Goal: Information Seeking & Learning: Compare options

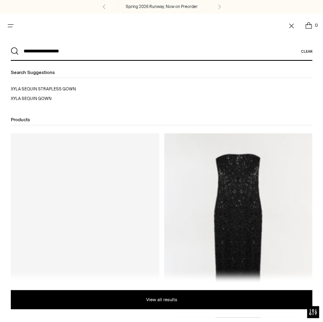
type input "**********"
click at [11, 47] on button "Search" at bounding box center [15, 51] width 8 height 8
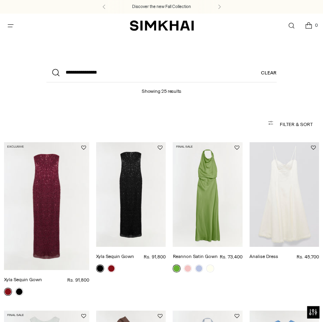
click at [117, 254] on link "Xyla Sequin Gown" at bounding box center [115, 257] width 38 height 6
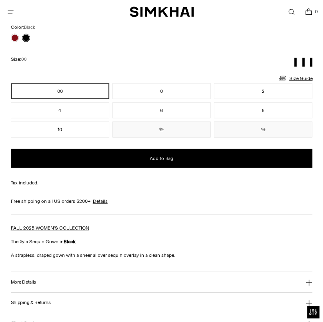
scroll to position [541, 0]
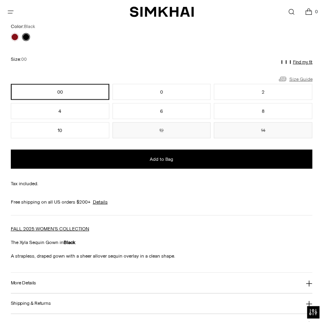
click at [303, 77] on link "Size Guide" at bounding box center [295, 79] width 34 height 10
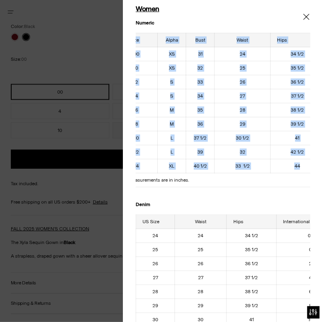
scroll to position [0, 34]
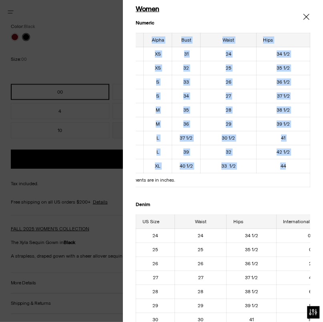
drag, startPoint x: 144, startPoint y: 41, endPoint x: 301, endPoint y: 162, distance: 198.4
click at [301, 162] on table "US Size Alpha Bust Waist Hips 00 XS 31 24 34 1/2 0 XS 32 25 35 1/2 2 S 33 26 36…" at bounding box center [205, 110] width 209 height 155
copy table "US Size Alpha Bust Waist Hips 00 XS 31 24 34 1/2 0 XS 32 25 35 1/2 2 S 33 26 36…"
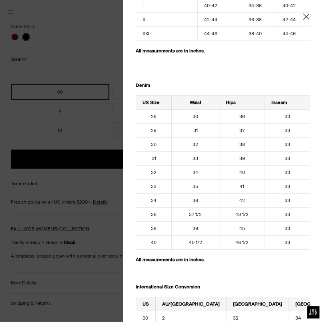
scroll to position [900, 0]
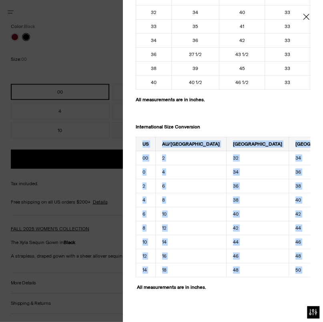
drag, startPoint x: 143, startPoint y: 137, endPoint x: 295, endPoint y: 260, distance: 194.7
click at [295, 260] on tbody "US AU/UK France Italy Germany 00 2 32 34 30 0 4 34 36 32 2 6 36 38 34 4 8 38 40…" at bounding box center [275, 207] width 278 height 140
copy tbody "US AU/UK France Italy Germany 00 2 32 34 30 0 4 34 36 32 2 6 36 38 34 4 8 38 40…"
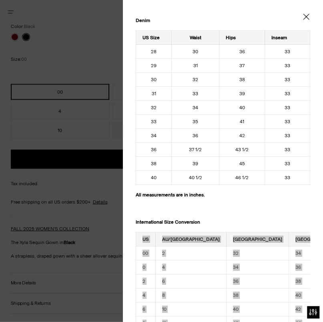
scroll to position [794, 0]
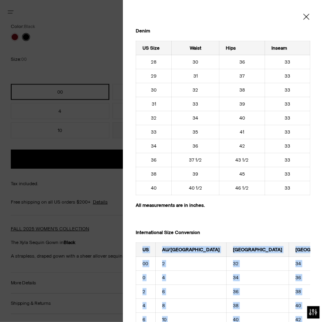
click at [308, 16] on icon "Close" at bounding box center [306, 17] width 6 height 8
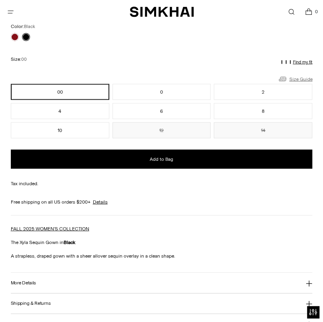
scroll to position [0, 0]
click at [308, 16] on icon "Close" at bounding box center [306, 17] width 6 height 8
click at [291, 14] on link "Open search modal" at bounding box center [291, 12] width 16 height 16
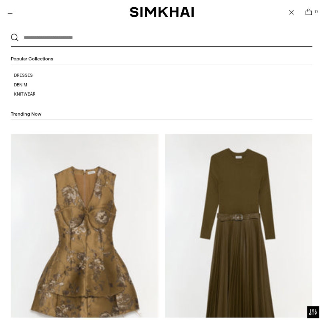
paste input "**********"
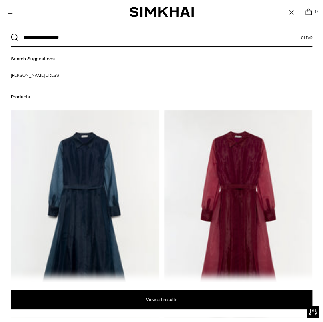
type input "**********"
click at [77, 143] on img at bounding box center [85, 222] width 149 height 223
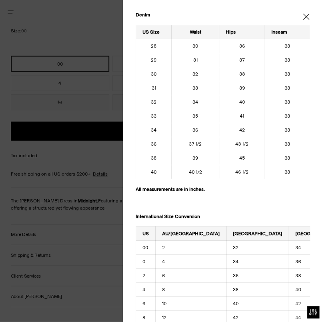
scroll to position [900, 0]
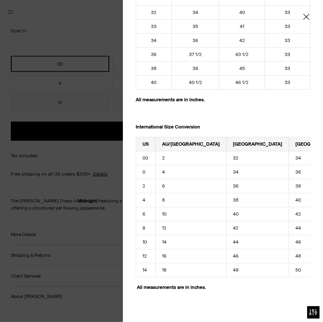
click at [304, 17] on icon "Close" at bounding box center [306, 17] width 6 height 8
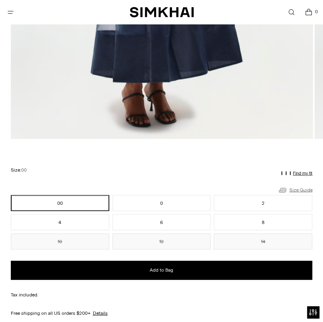
scroll to position [375, 0]
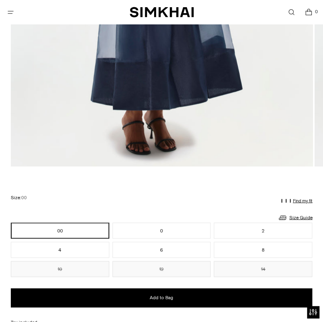
click at [293, 14] on link "Open search modal" at bounding box center [291, 12] width 16 height 16
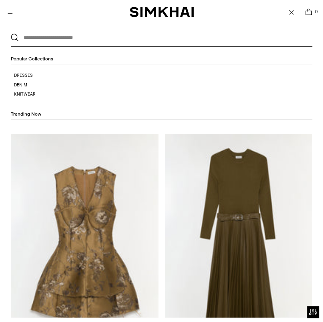
paste input "**********"
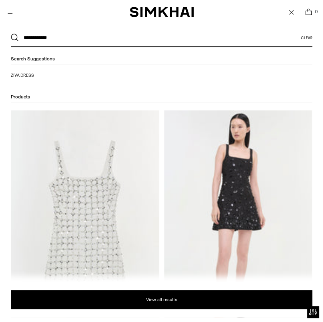
type input "**********"
click at [139, 178] on img at bounding box center [85, 222] width 149 height 223
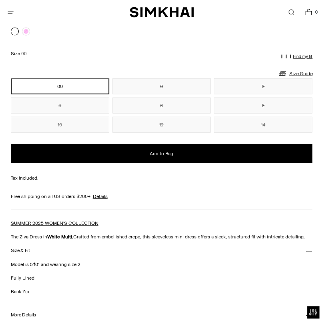
scroll to position [541, 0]
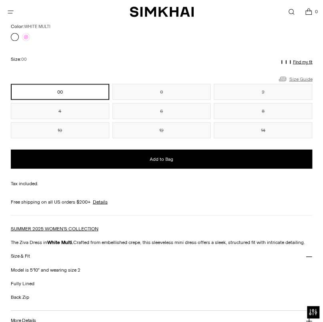
click at [301, 78] on link "Size Guide" at bounding box center [295, 79] width 34 height 10
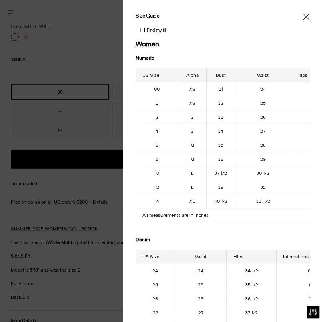
click at [306, 17] on icon "Close" at bounding box center [306, 17] width 6 height 8
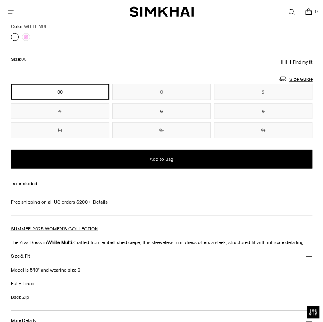
click at [292, 12] on link "Open search modal" at bounding box center [291, 12] width 16 height 16
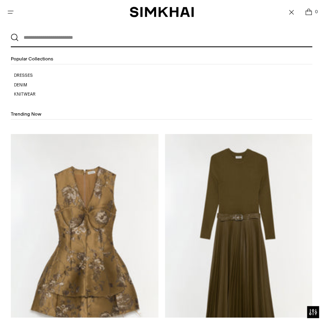
paste input "**********"
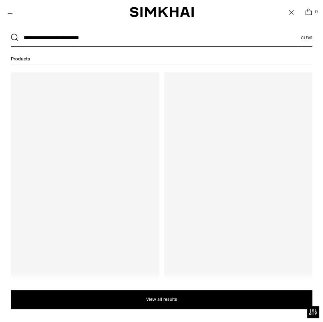
type input "**********"
click at [11, 34] on button "Search" at bounding box center [15, 38] width 8 height 8
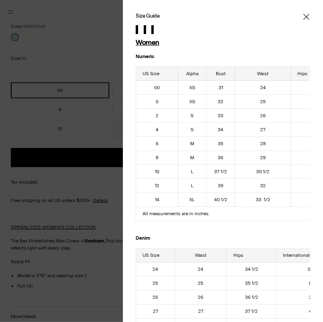
scroll to position [541, 0]
drag, startPoint x: 257, startPoint y: 216, endPoint x: 302, endPoint y: 220, distance: 45.0
click at [302, 220] on div "US Size Alpha Bust Waist Hips 00 XS 31 24 34 1/2 0 XS 32 25 35 1/2 2 S 33 26 36…" at bounding box center [223, 143] width 175 height 155
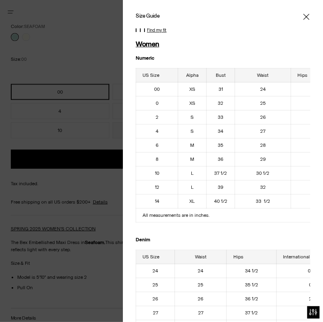
click at [307, 18] on icon "Close" at bounding box center [306, 17] width 6 height 8
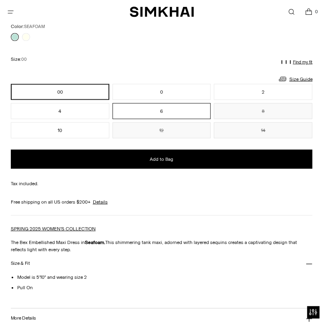
click at [187, 113] on button "6" at bounding box center [162, 111] width 99 height 16
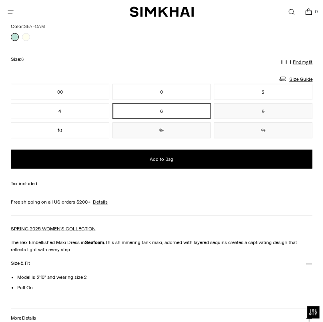
click at [288, 13] on link "Open search modal" at bounding box center [291, 12] width 16 height 16
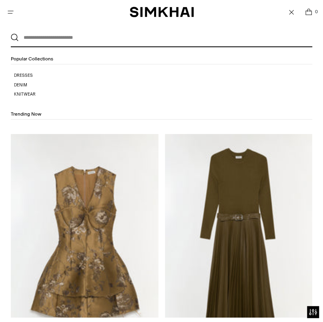
paste input "**********"
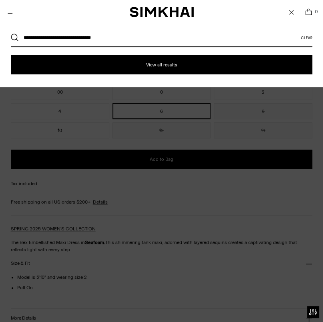
type input "**********"
click at [11, 34] on button "Search" at bounding box center [15, 38] width 8 height 8
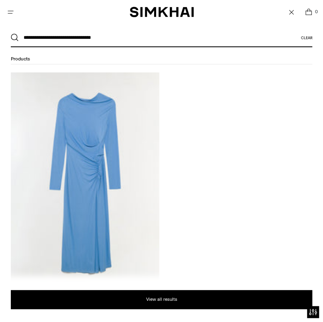
click at [99, 125] on img at bounding box center [85, 183] width 149 height 223
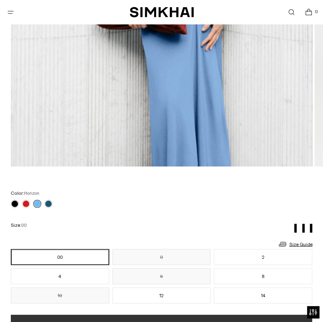
scroll to position [500, 0]
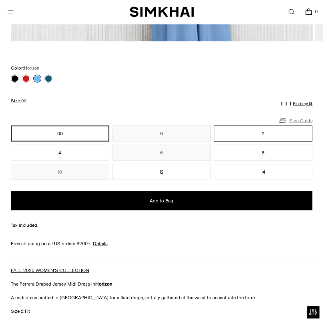
click at [299, 120] on link "Size Guide" at bounding box center [295, 121] width 34 height 10
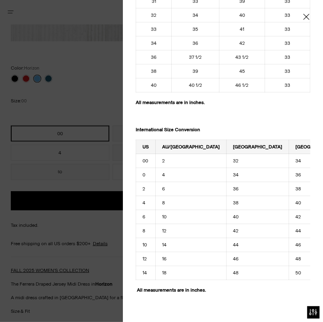
scroll to position [900, 0]
